Goal: Check status

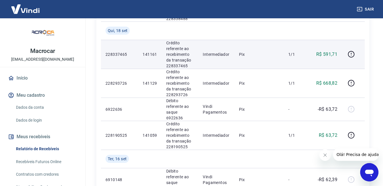
scroll to position [200, 0]
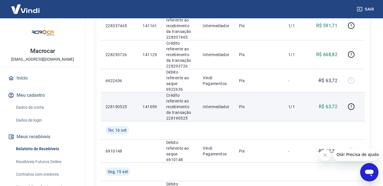
click at [148, 107] on p "141059" at bounding box center [150, 107] width 14 height 6
copy p "141059"
